Goal: Information Seeking & Learning: Learn about a topic

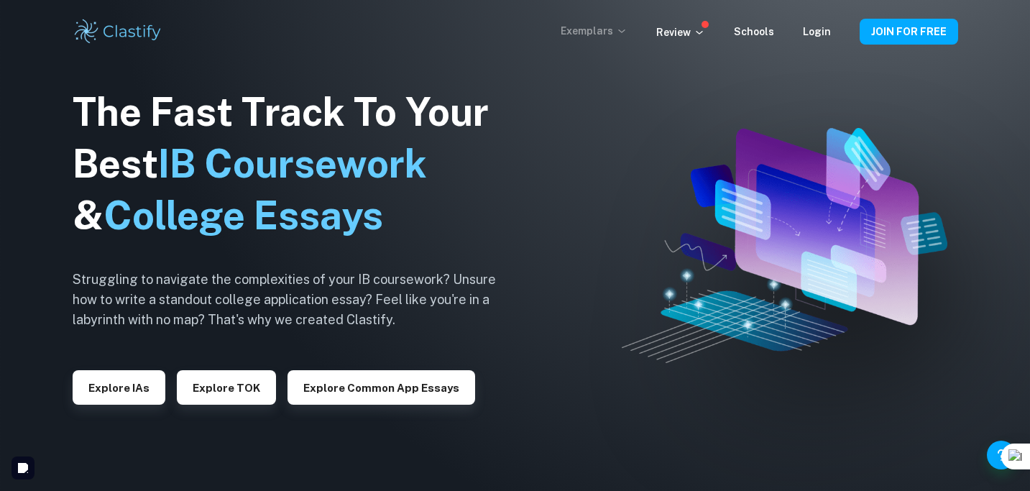
click at [608, 27] on p "Exemplars" at bounding box center [594, 31] width 67 height 16
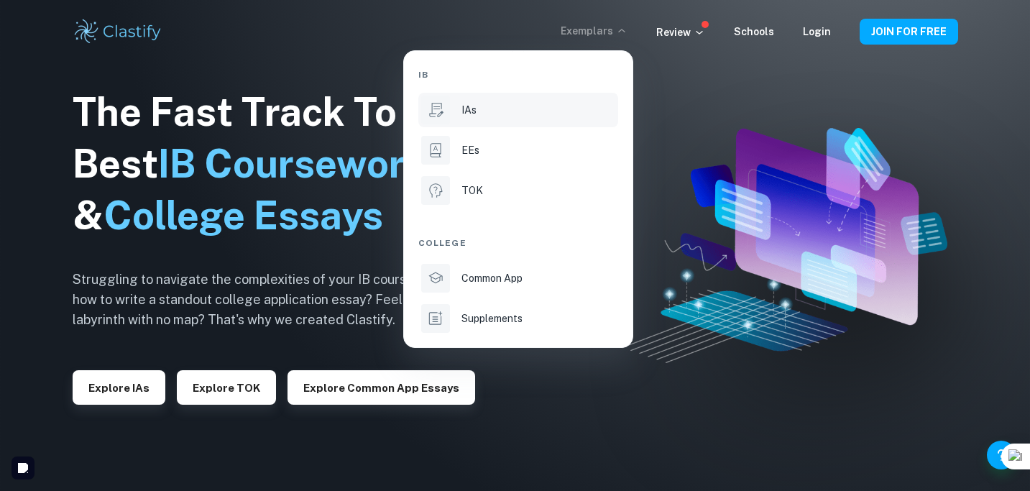
click at [475, 115] on p "IAs" at bounding box center [469, 110] width 15 height 16
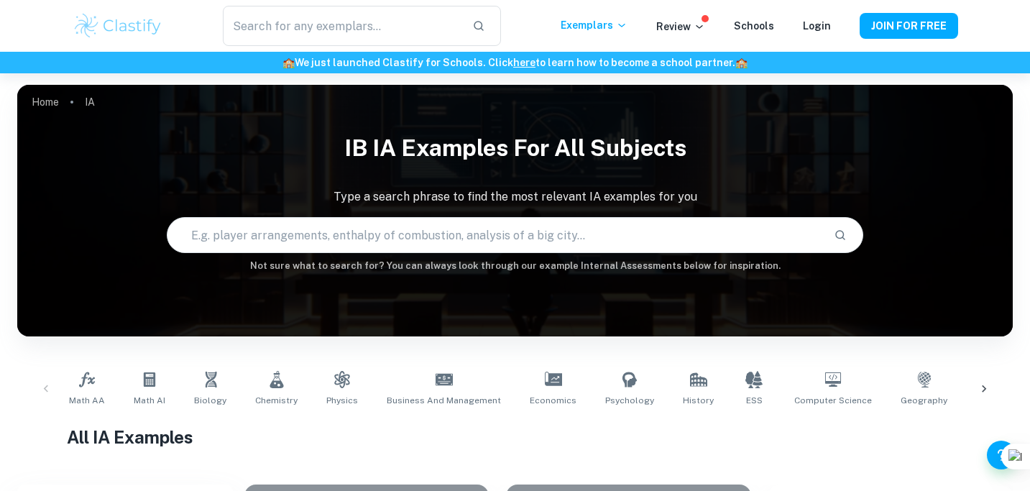
scroll to position [28, 0]
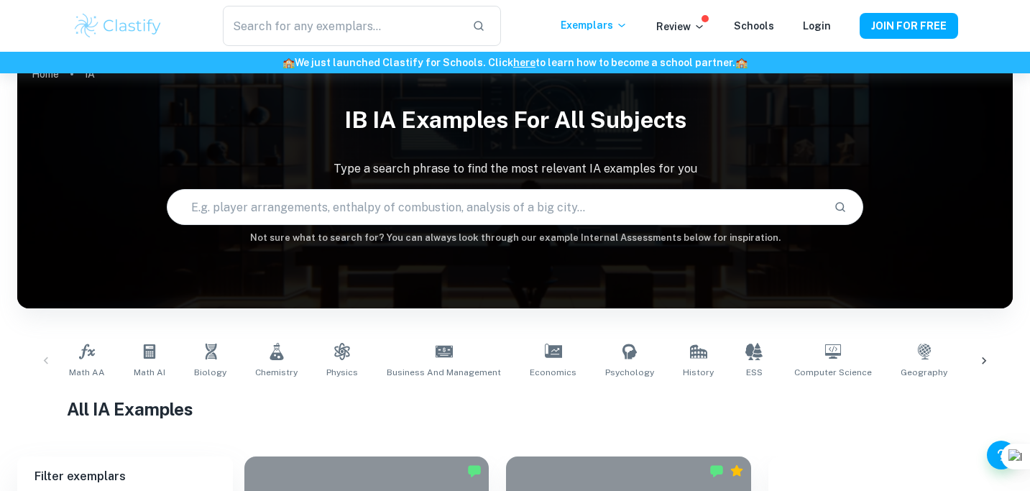
click at [383, 211] on input "text" at bounding box center [496, 207] width 656 height 40
type input "jacobian"
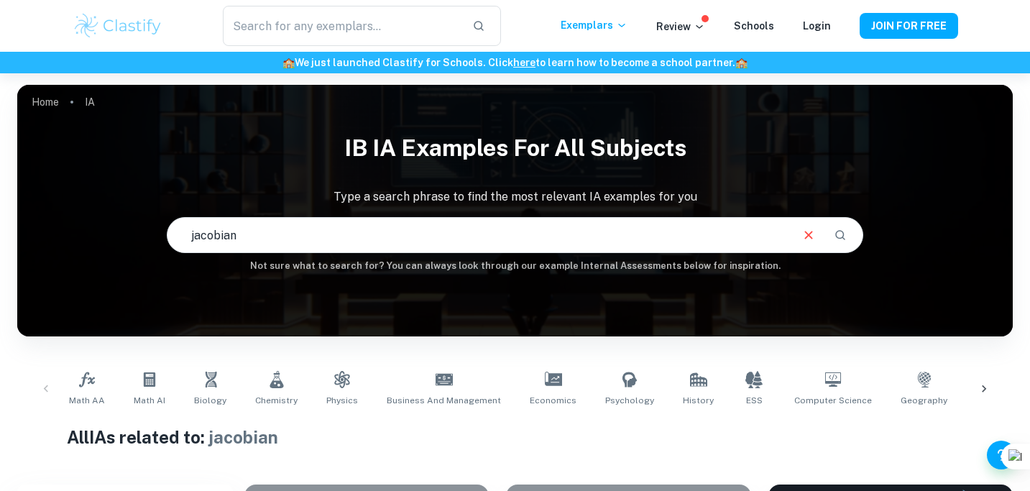
drag, startPoint x: 532, startPoint y: 231, endPoint x: 119, endPoint y: 203, distance: 414.3
click at [119, 203] on div "IB IA examples for all subjects Type a search phrase to find the most relevant …" at bounding box center [515, 199] width 996 height 148
type input "p"
type input "[PERSON_NAME]"
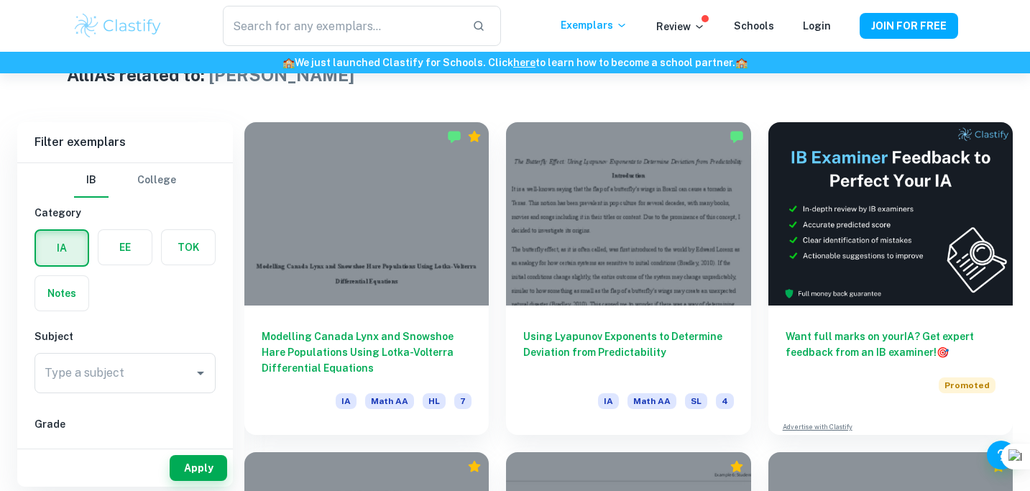
scroll to position [377, 0]
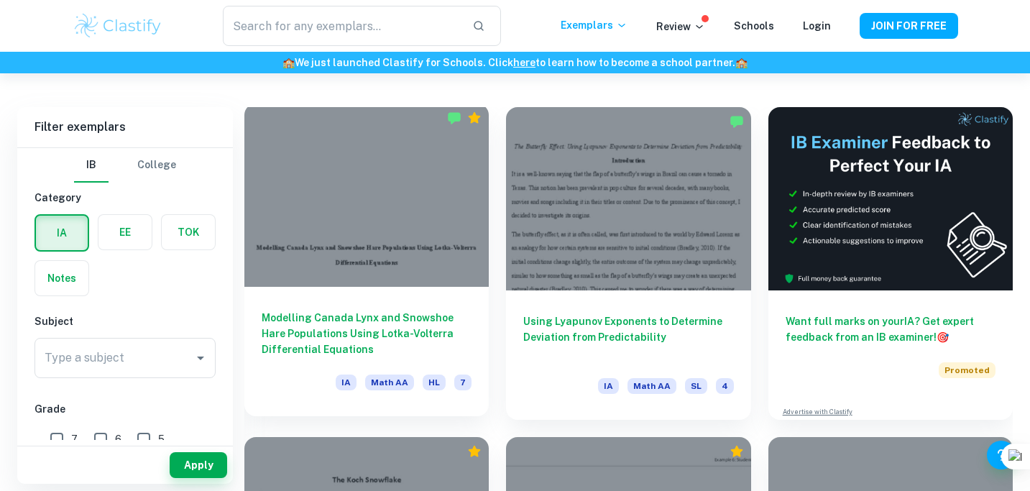
click at [321, 326] on h6 "Modelling Canada Lynx and Snowshoe Hare Populations Using Lotka-Volterra Differ…" at bounding box center [367, 333] width 210 height 47
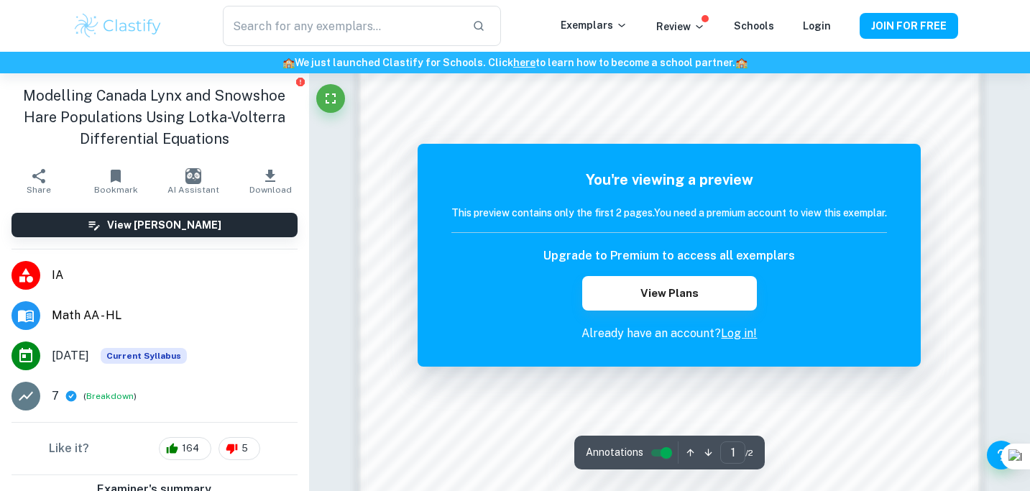
scroll to position [1302, 0]
